Goal: Communication & Community: Answer question/provide support

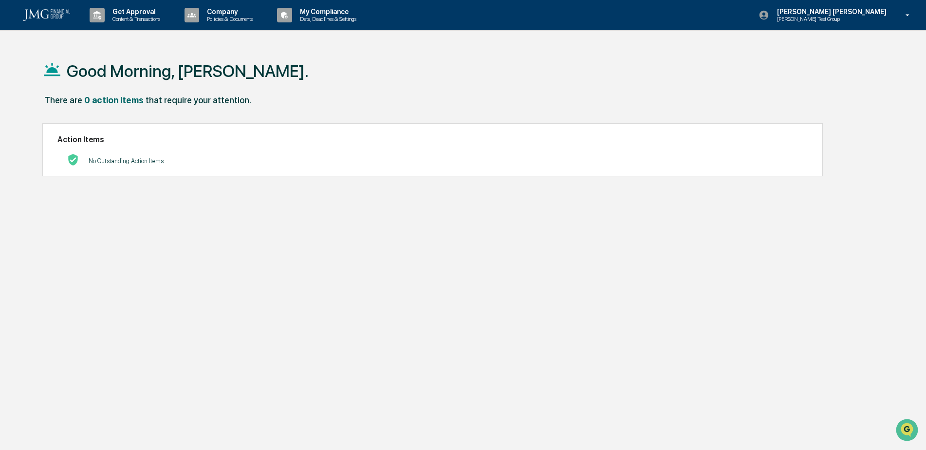
click at [640, 335] on div "Good Morning, [PERSON_NAME]. There are 0 action items that require your attenti…" at bounding box center [459, 271] width 863 height 450
click at [865, 18] on p "[PERSON_NAME] Test Group" at bounding box center [816, 19] width 95 height 7
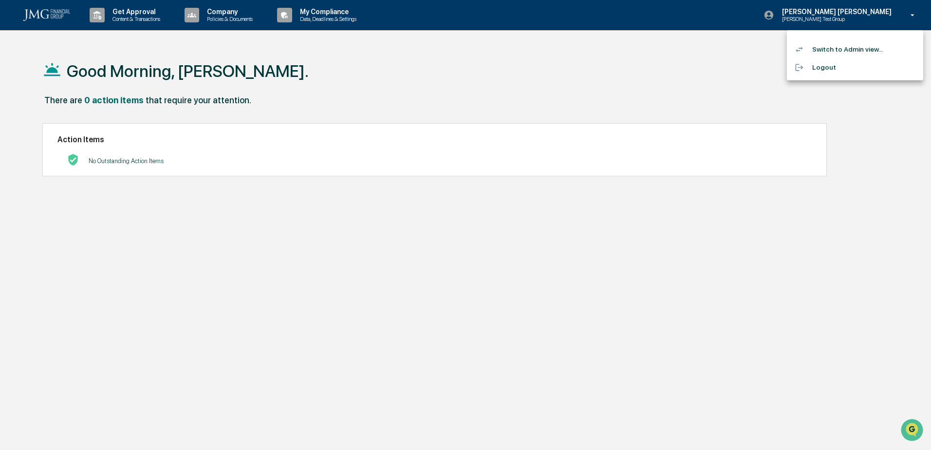
click at [871, 49] on li "Switch to Admin view..." at bounding box center [855, 49] width 136 height 18
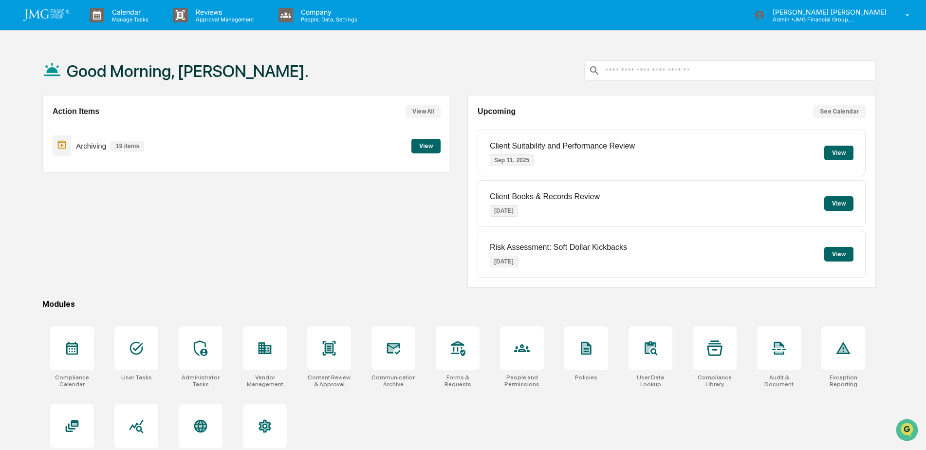
scroll to position [46, 0]
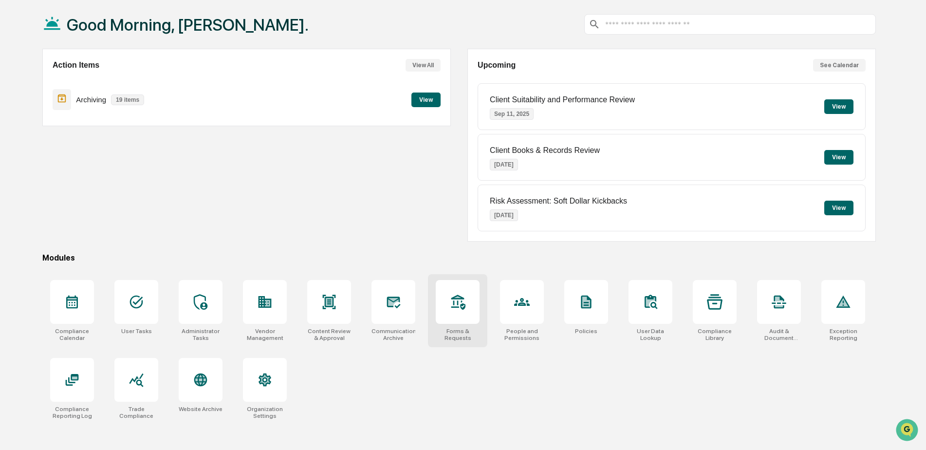
click at [455, 301] on icon at bounding box center [458, 302] width 16 height 16
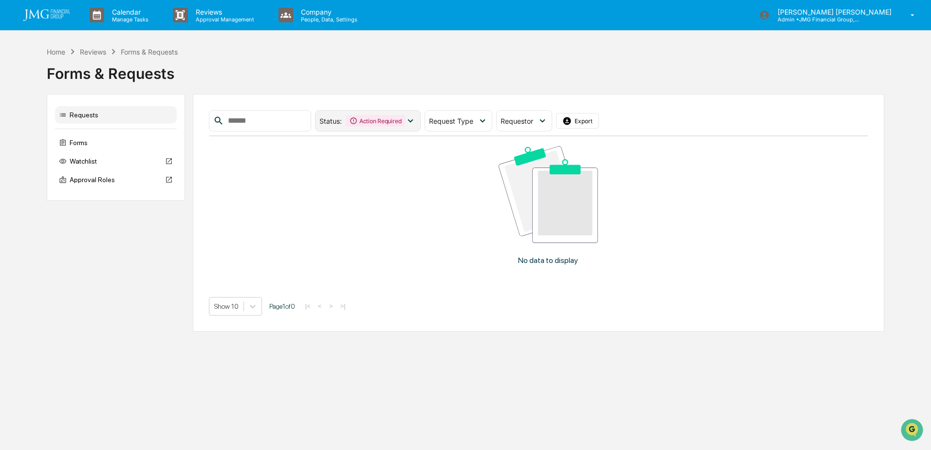
click at [405, 123] on div "Action Required" at bounding box center [375, 121] width 59 height 12
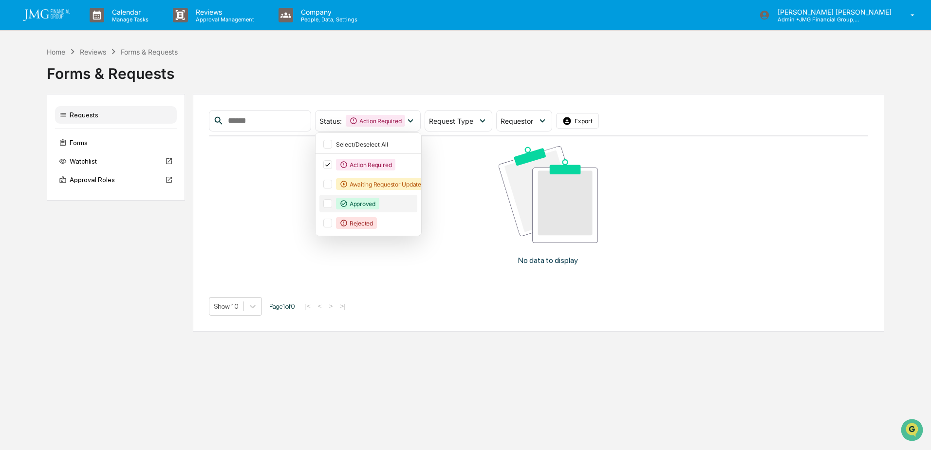
click at [332, 205] on div at bounding box center [327, 203] width 9 height 9
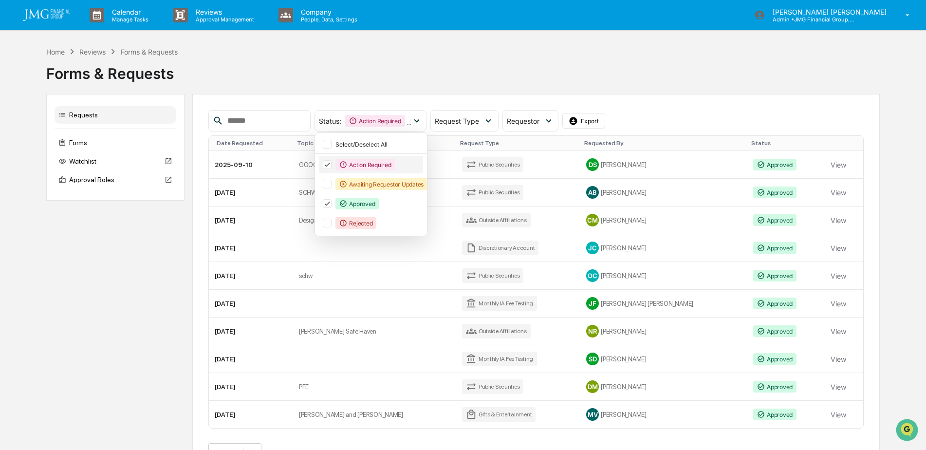
click at [333, 165] on icon at bounding box center [327, 164] width 11 height 7
click at [759, 111] on div "Status : Approved Select/Deselect All Action Required Awaiting Requestor Update…" at bounding box center [535, 120] width 655 height 21
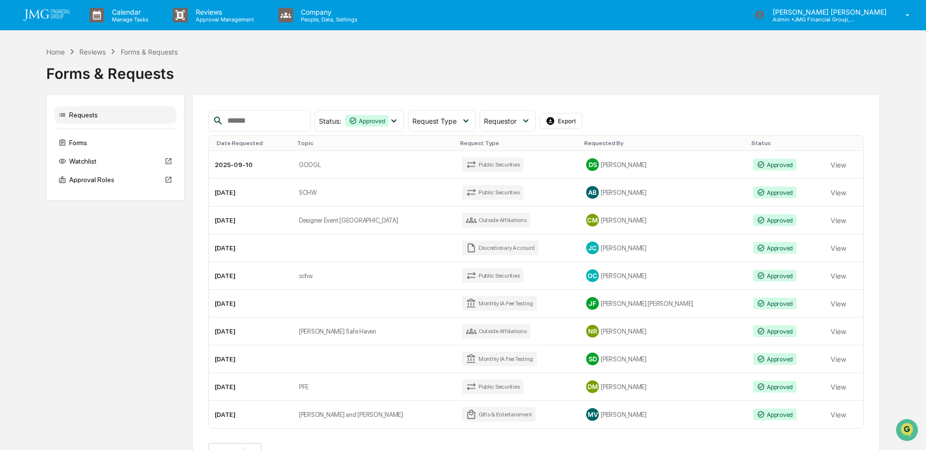
click at [831, 163] on button "View" at bounding box center [839, 164] width 16 height 19
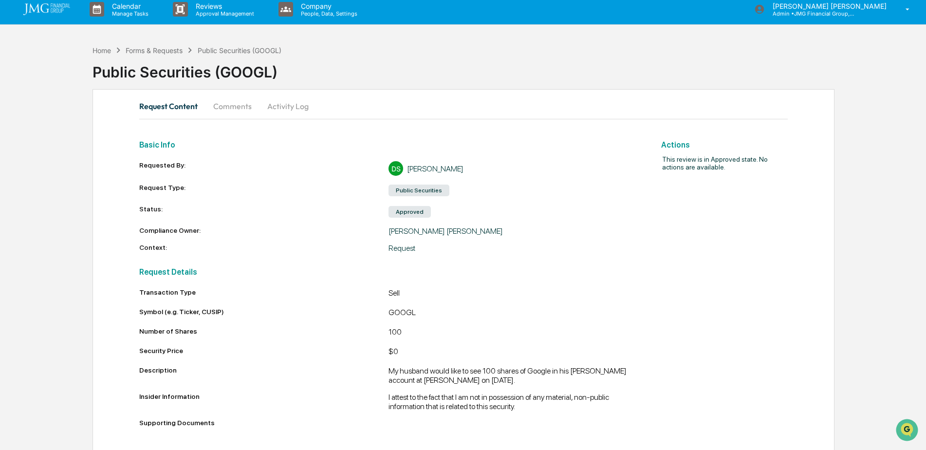
scroll to position [7, 0]
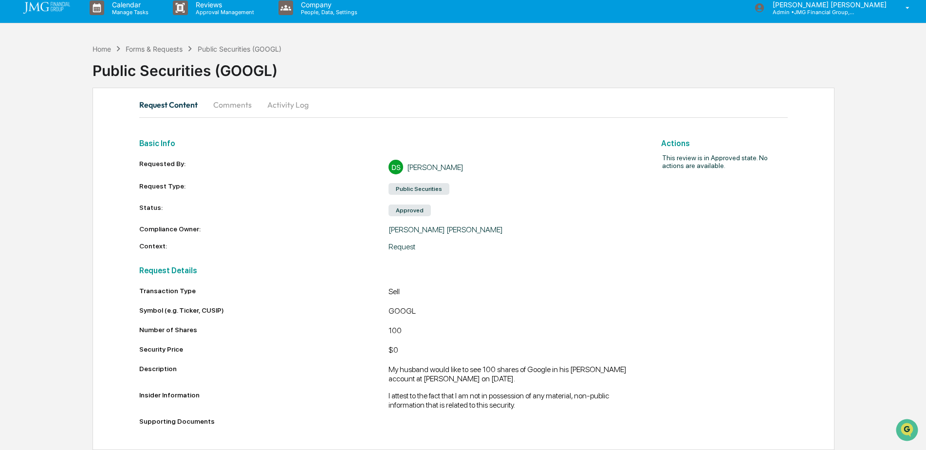
click at [227, 109] on button "Comments" at bounding box center [232, 104] width 54 height 23
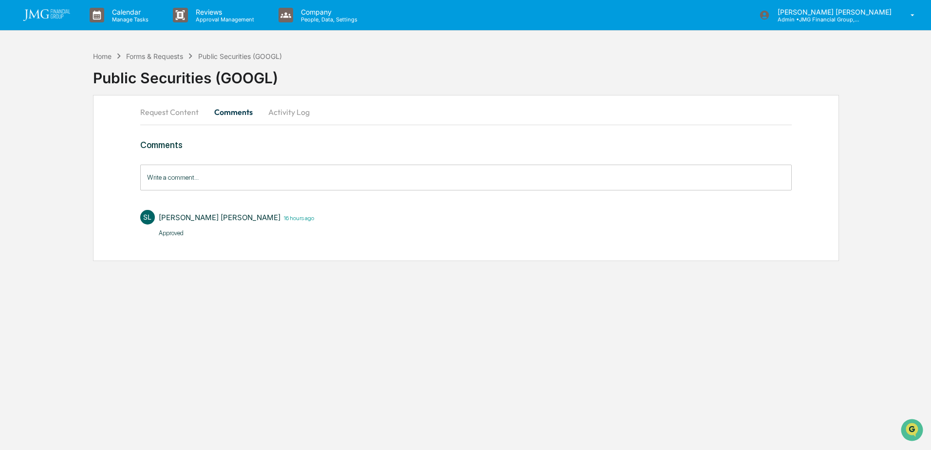
click at [267, 178] on input "Write a comment..." at bounding box center [465, 178] width 651 height 26
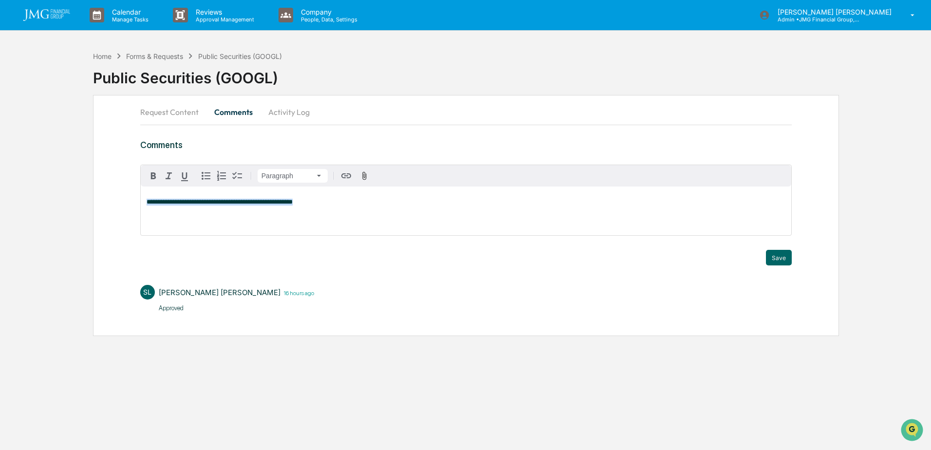
drag, startPoint x: 311, startPoint y: 202, endPoint x: 179, endPoint y: 205, distance: 131.5
click at [125, 207] on div "**********" at bounding box center [466, 215] width 746 height 241
copy span "**********"
click at [327, 210] on div "**********" at bounding box center [466, 210] width 650 height 49
click at [181, 113] on button "Request Content" at bounding box center [173, 111] width 66 height 23
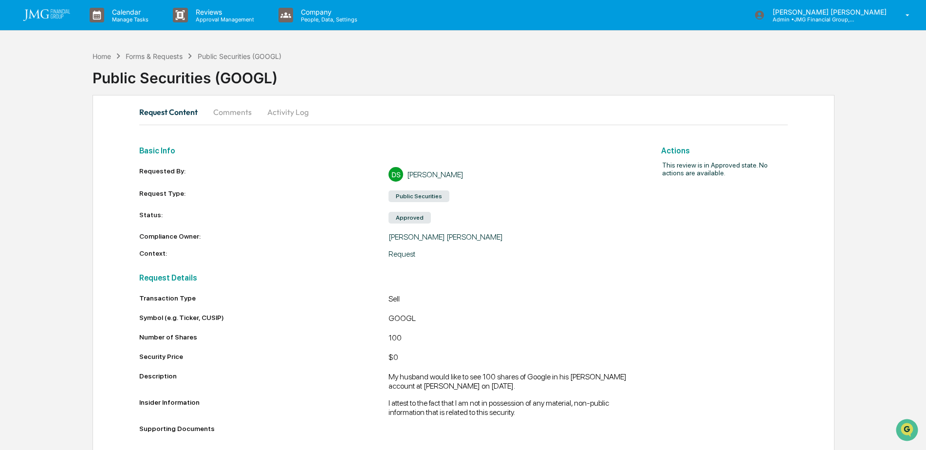
click at [238, 118] on button "Comments" at bounding box center [232, 111] width 54 height 23
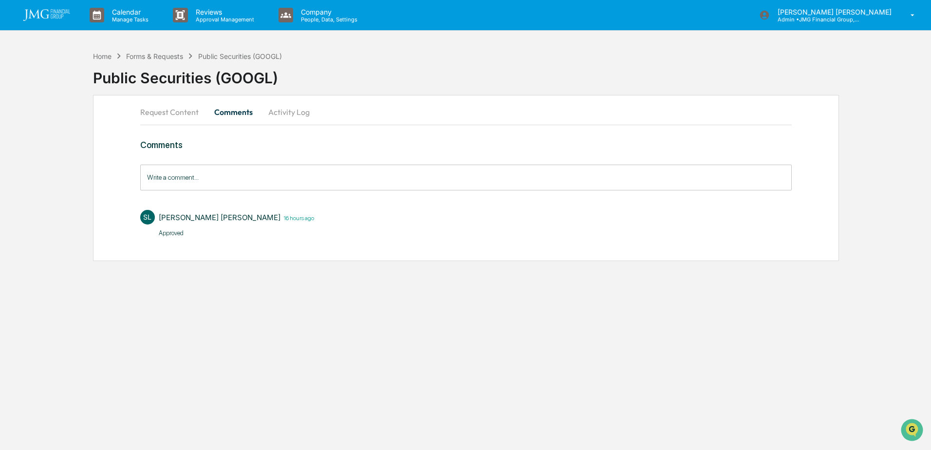
click at [217, 180] on input "Write a comment..." at bounding box center [465, 178] width 651 height 26
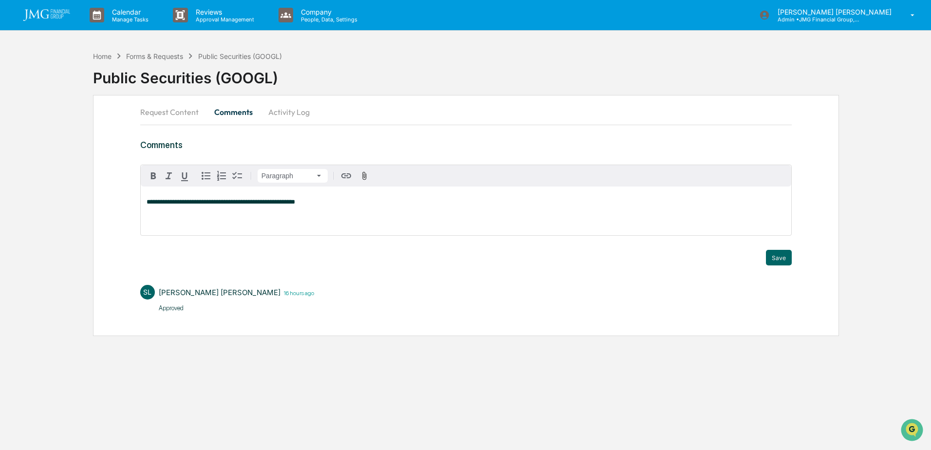
click at [332, 201] on p "**********" at bounding box center [466, 202] width 639 height 7
click at [779, 259] on button "Save" at bounding box center [779, 258] width 26 height 16
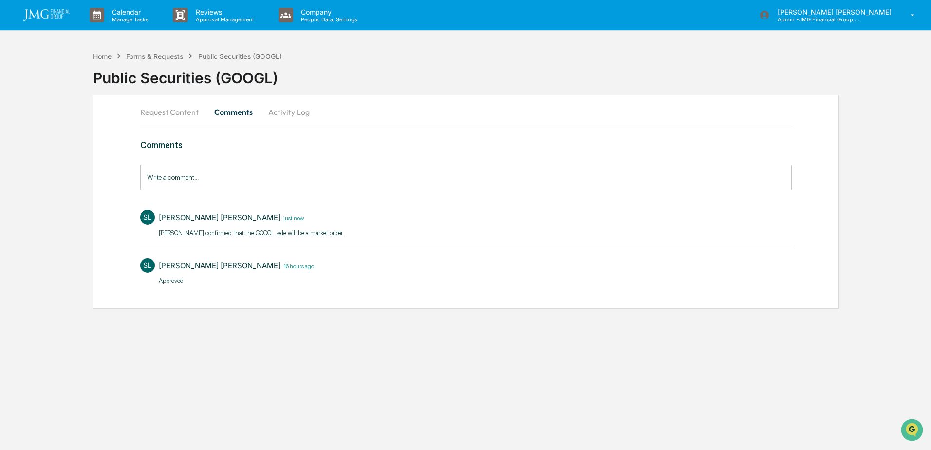
click at [164, 112] on button "Request Content" at bounding box center [173, 111] width 66 height 23
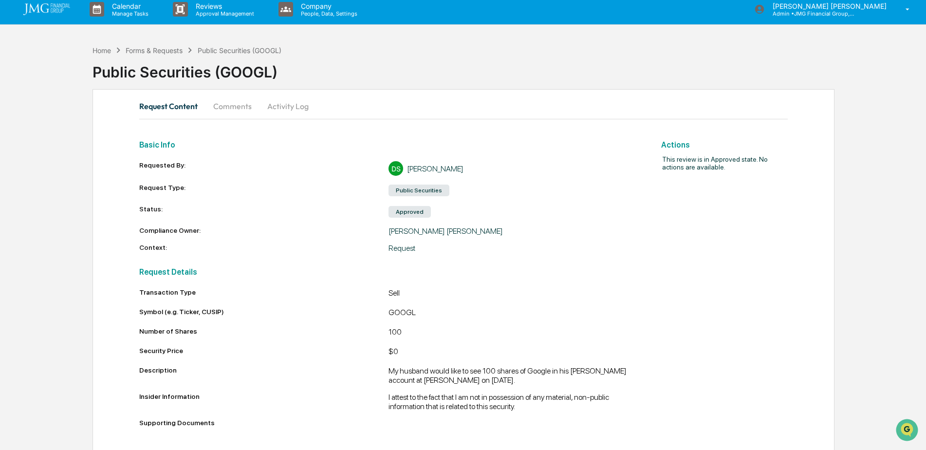
scroll to position [7, 0]
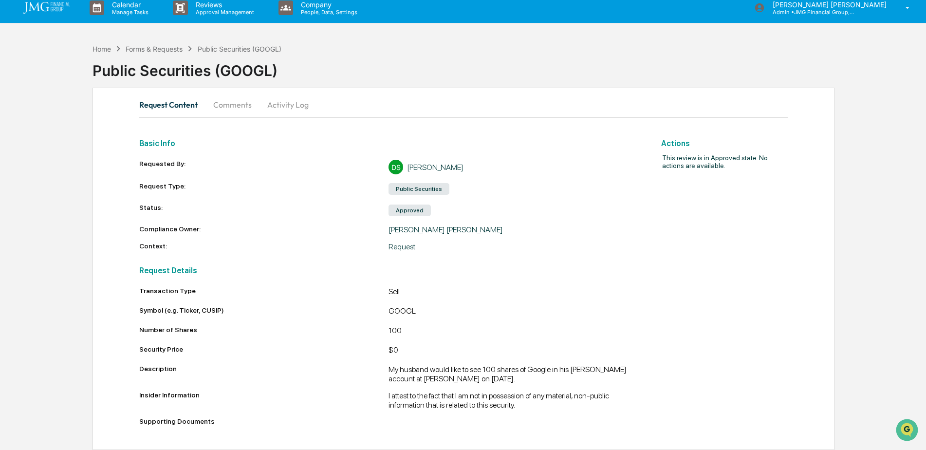
click at [248, 105] on button "Comments" at bounding box center [232, 104] width 54 height 23
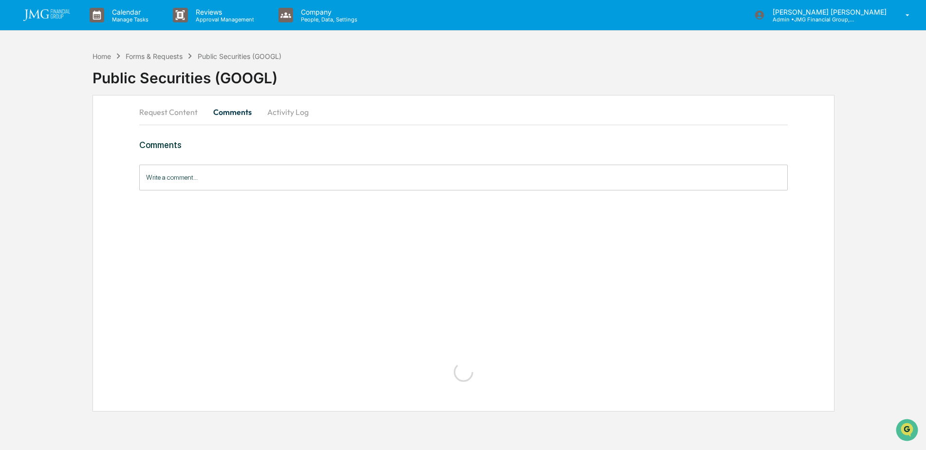
scroll to position [0, 0]
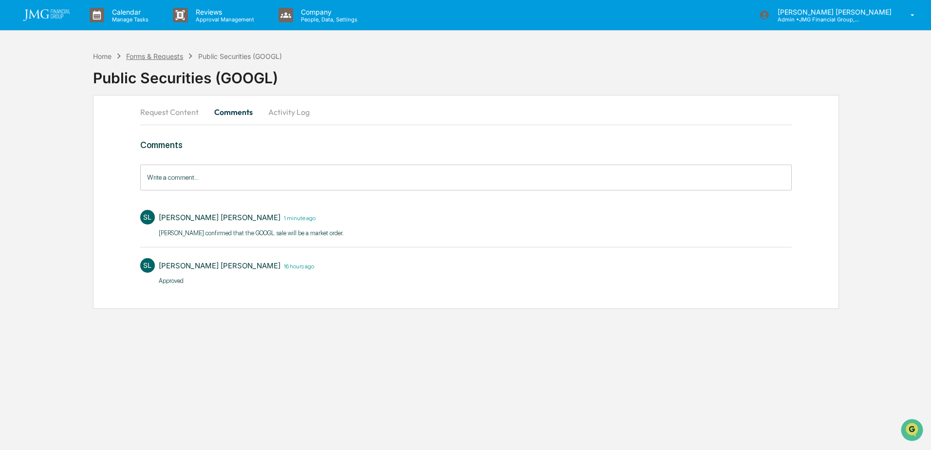
click at [134, 56] on div "Forms & Requests" at bounding box center [154, 56] width 57 height 8
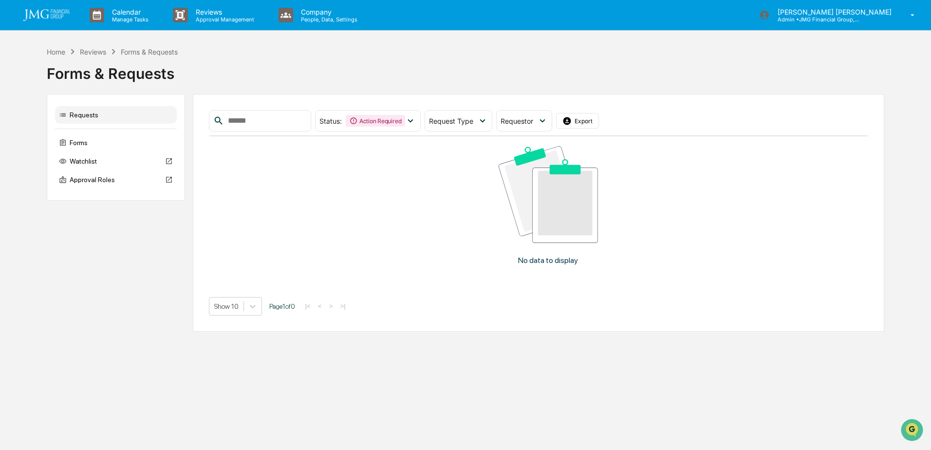
click at [85, 52] on div "Reviews" at bounding box center [93, 52] width 26 height 8
click at [56, 53] on div "Home" at bounding box center [56, 52] width 19 height 8
